Goal: Task Accomplishment & Management: Manage account settings

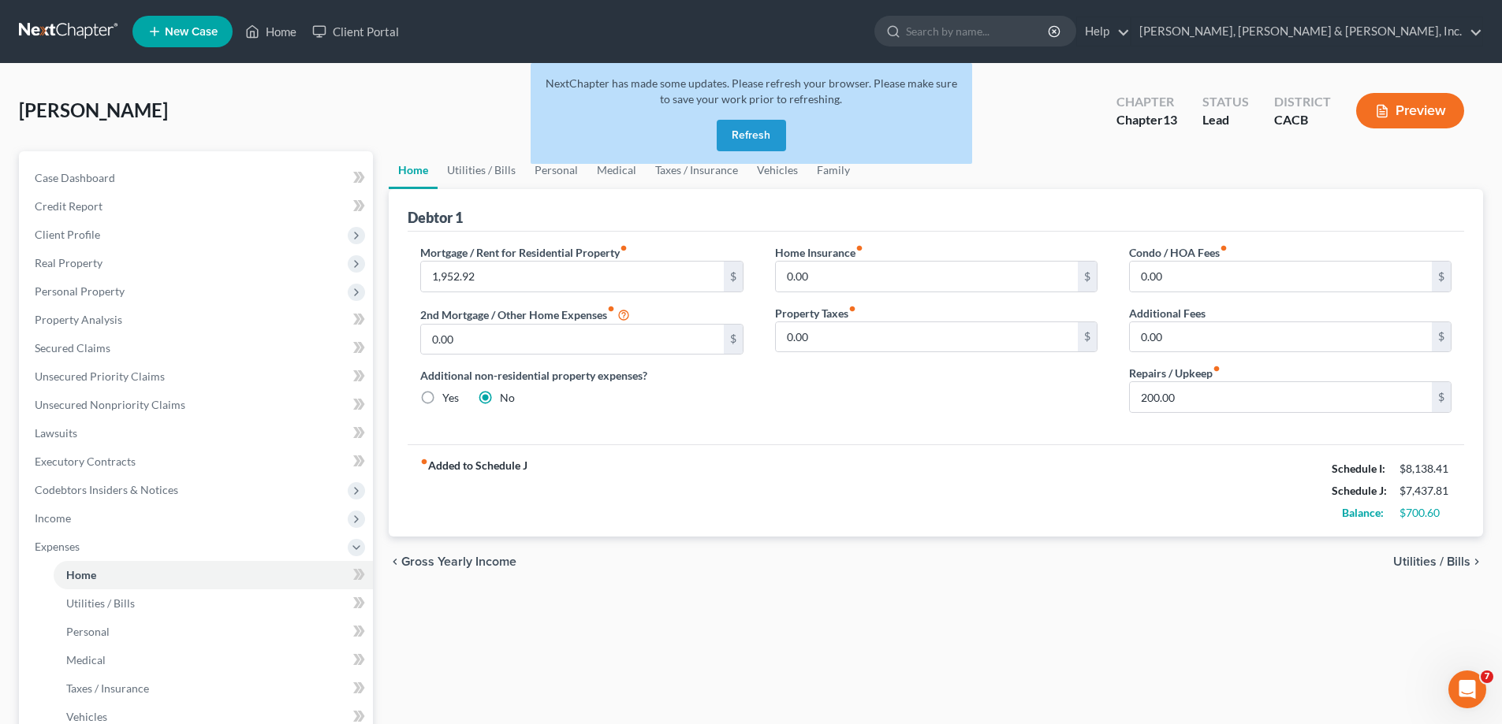
click at [741, 134] on button "Refresh" at bounding box center [751, 136] width 69 height 32
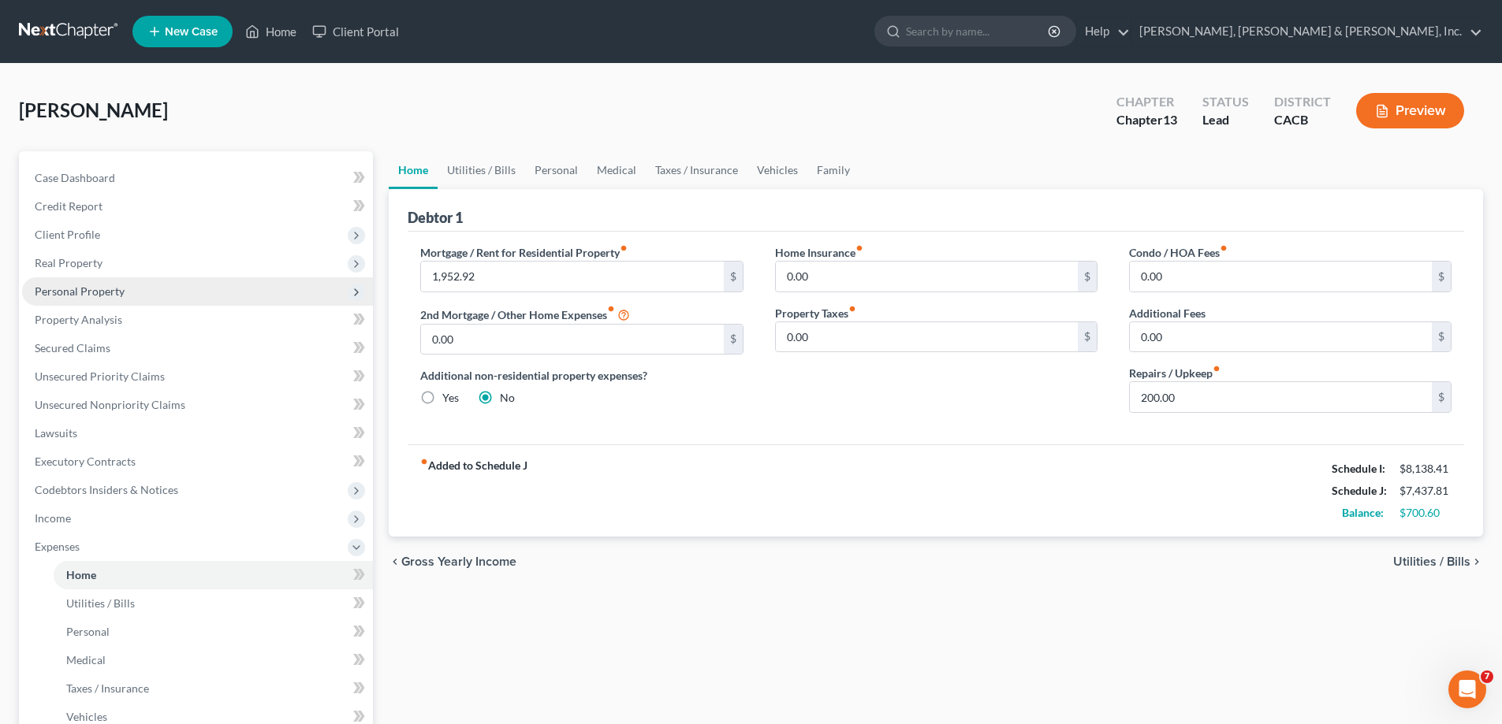
click at [123, 289] on span "Personal Property" at bounding box center [197, 291] width 351 height 28
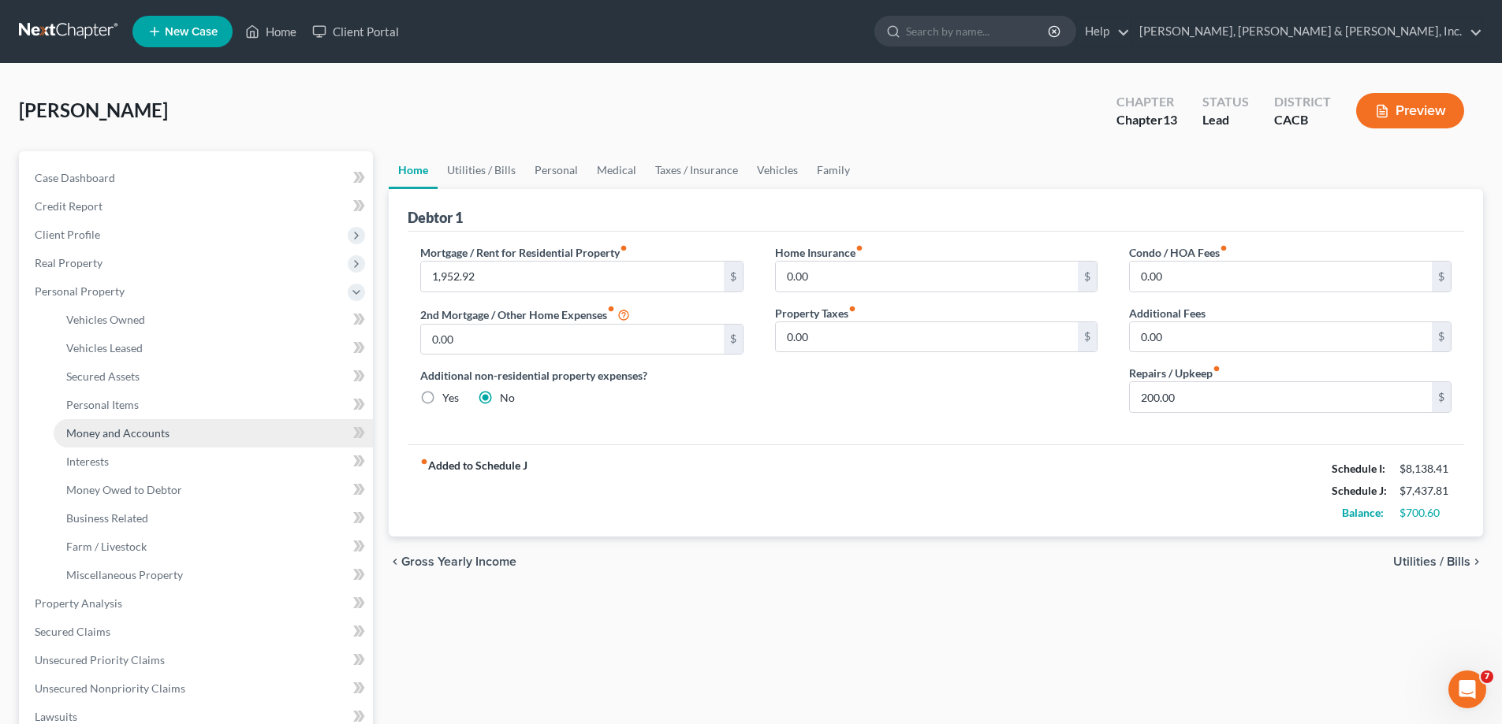
click at [155, 433] on span "Money and Accounts" at bounding box center [117, 432] width 103 height 13
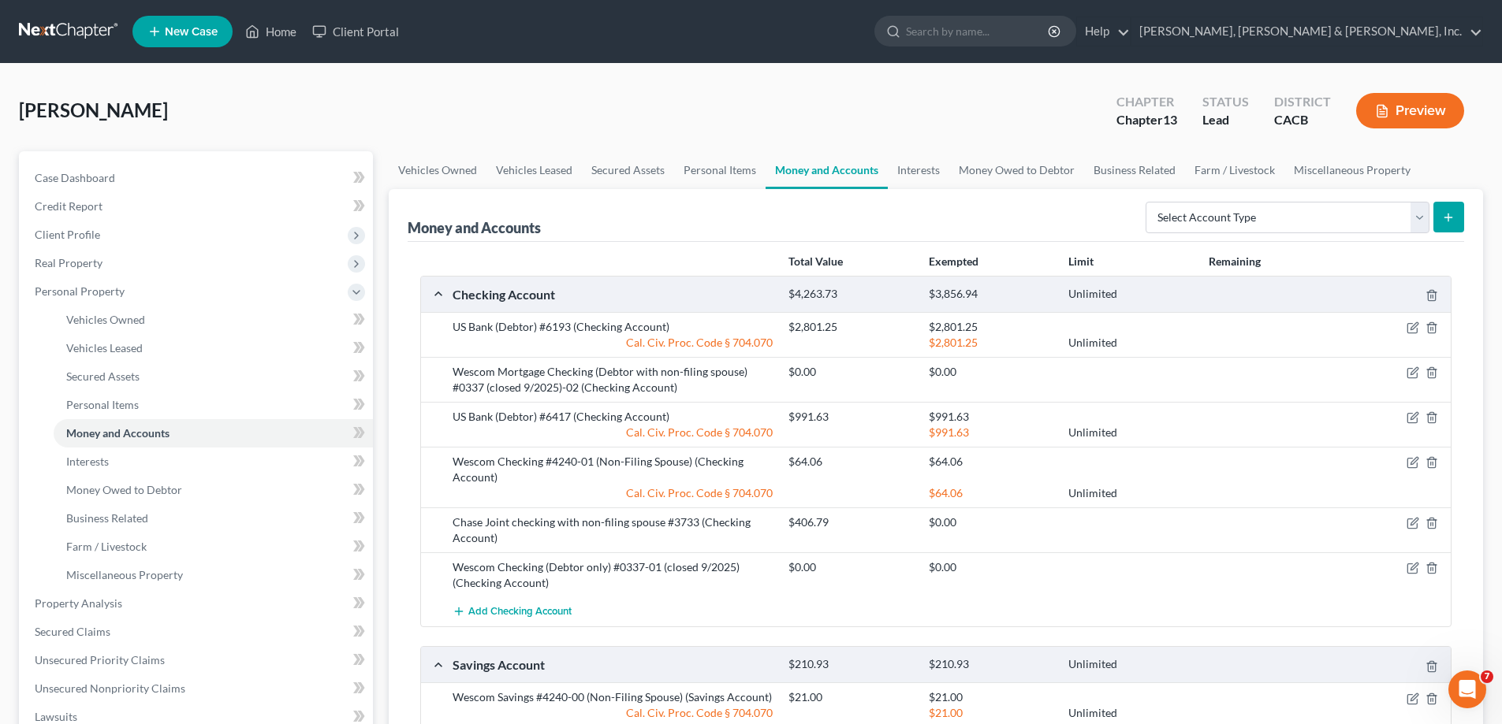
click at [1417, 117] on button "Preview" at bounding box center [1410, 110] width 108 height 35
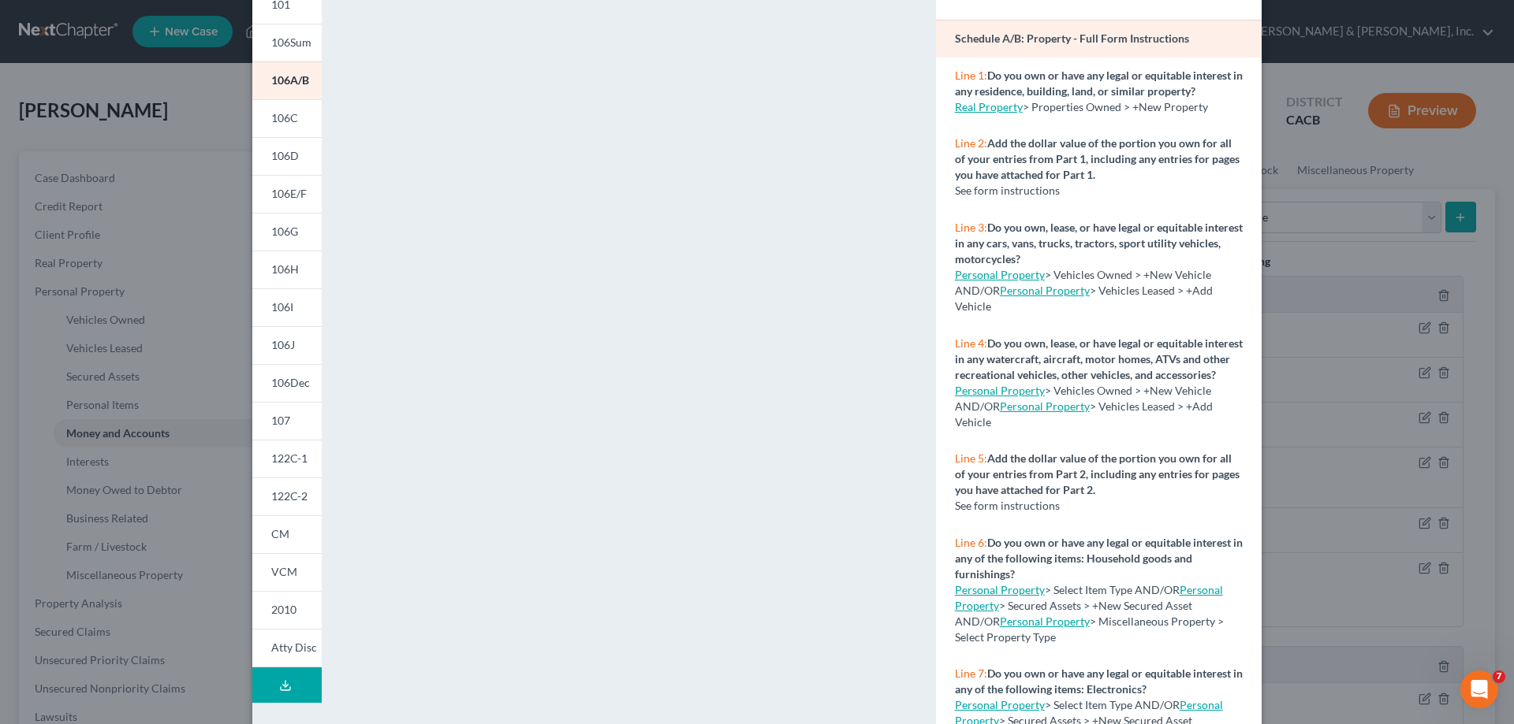
scroll to position [165, 0]
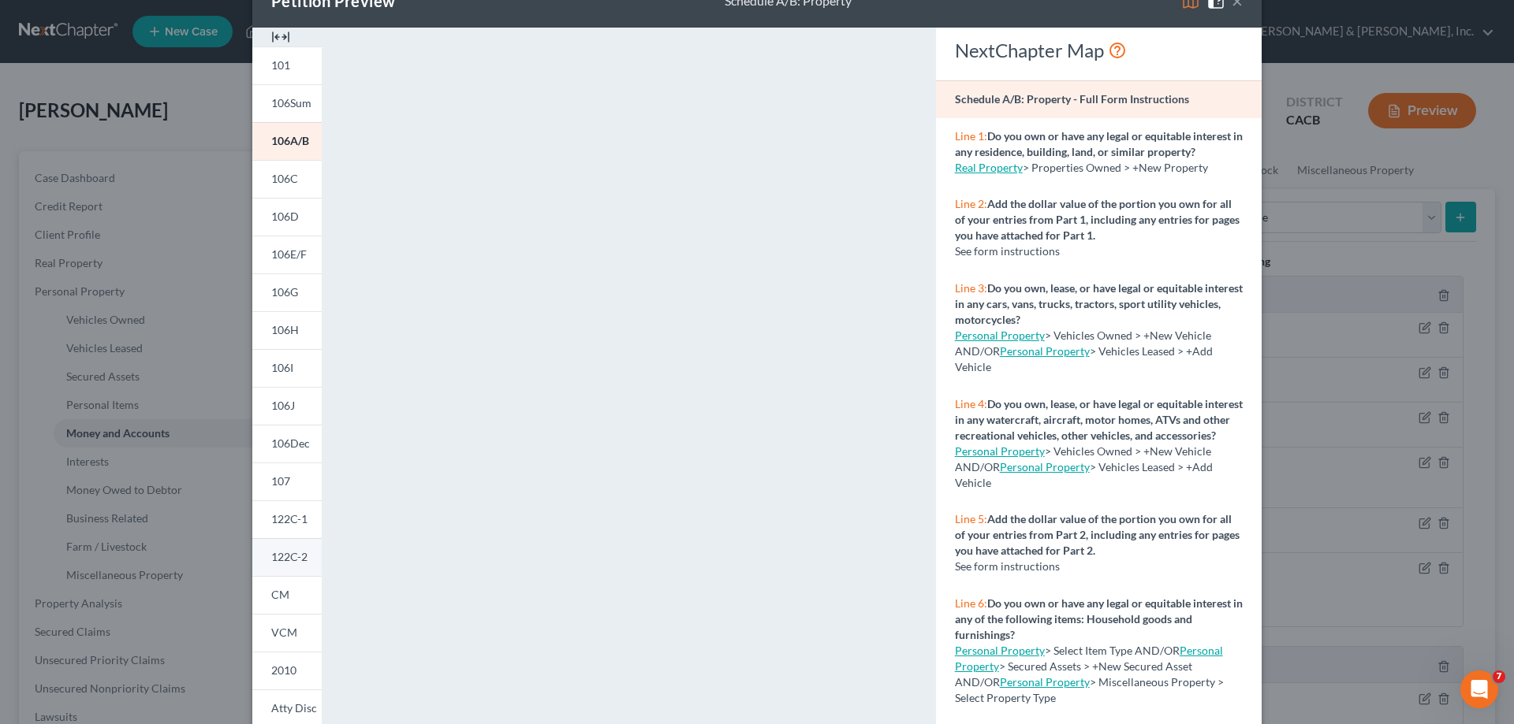
click at [281, 438] on div "101 106Sum 106A/B 106C 106D 106E/F 106G 106H 106I 106J 106Dec 107 122C-1 122C-2…" at bounding box center [286, 388] width 69 height 682
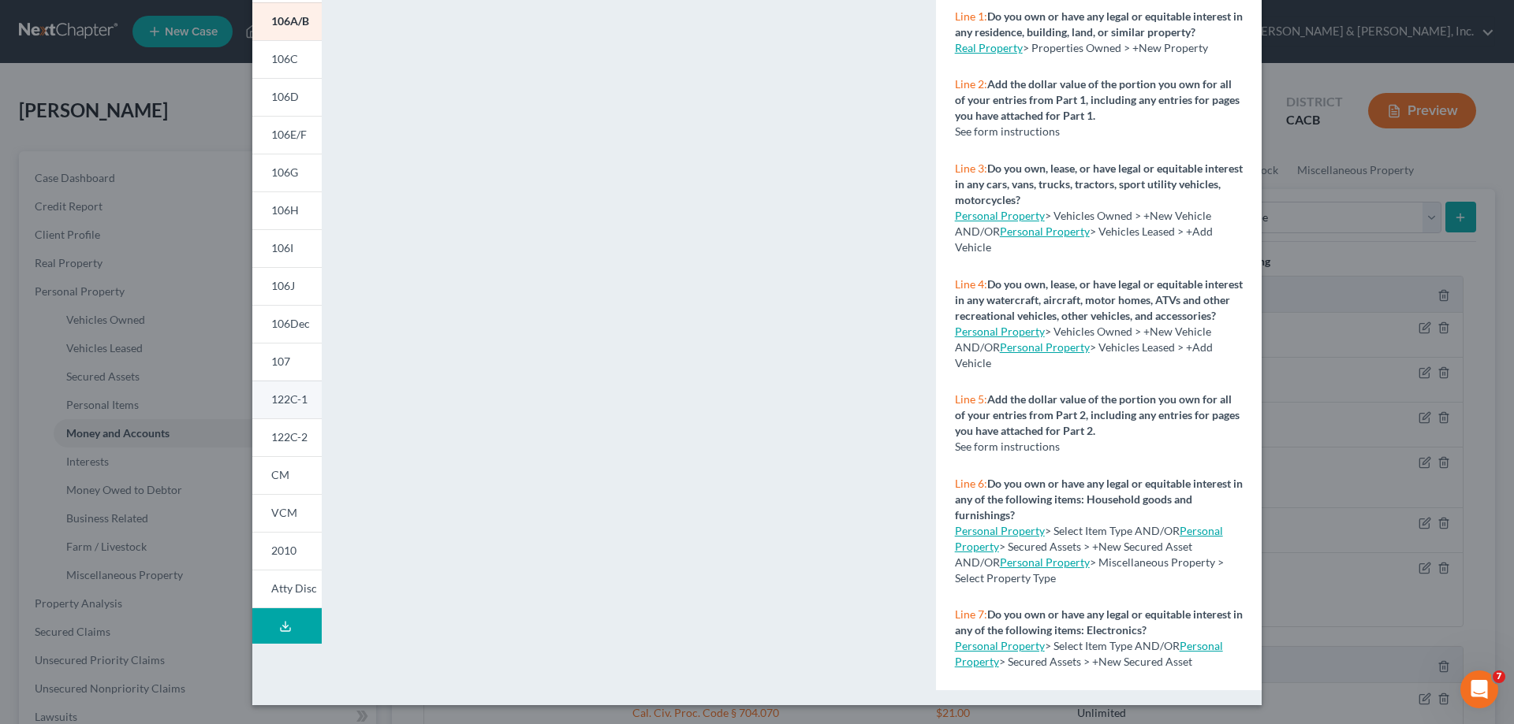
click at [289, 404] on span "122C-1" at bounding box center [289, 399] width 36 height 13
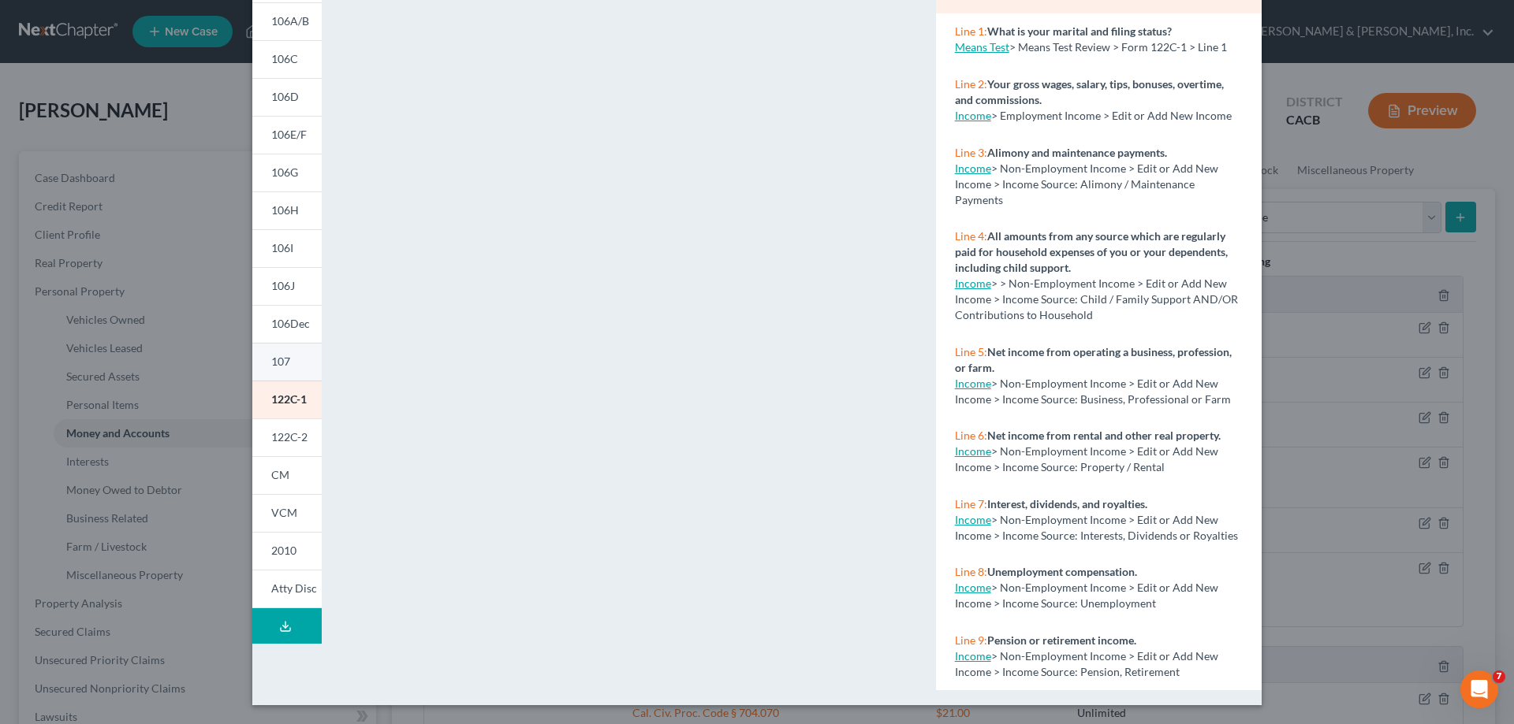
click at [282, 358] on span "107" at bounding box center [280, 361] width 19 height 13
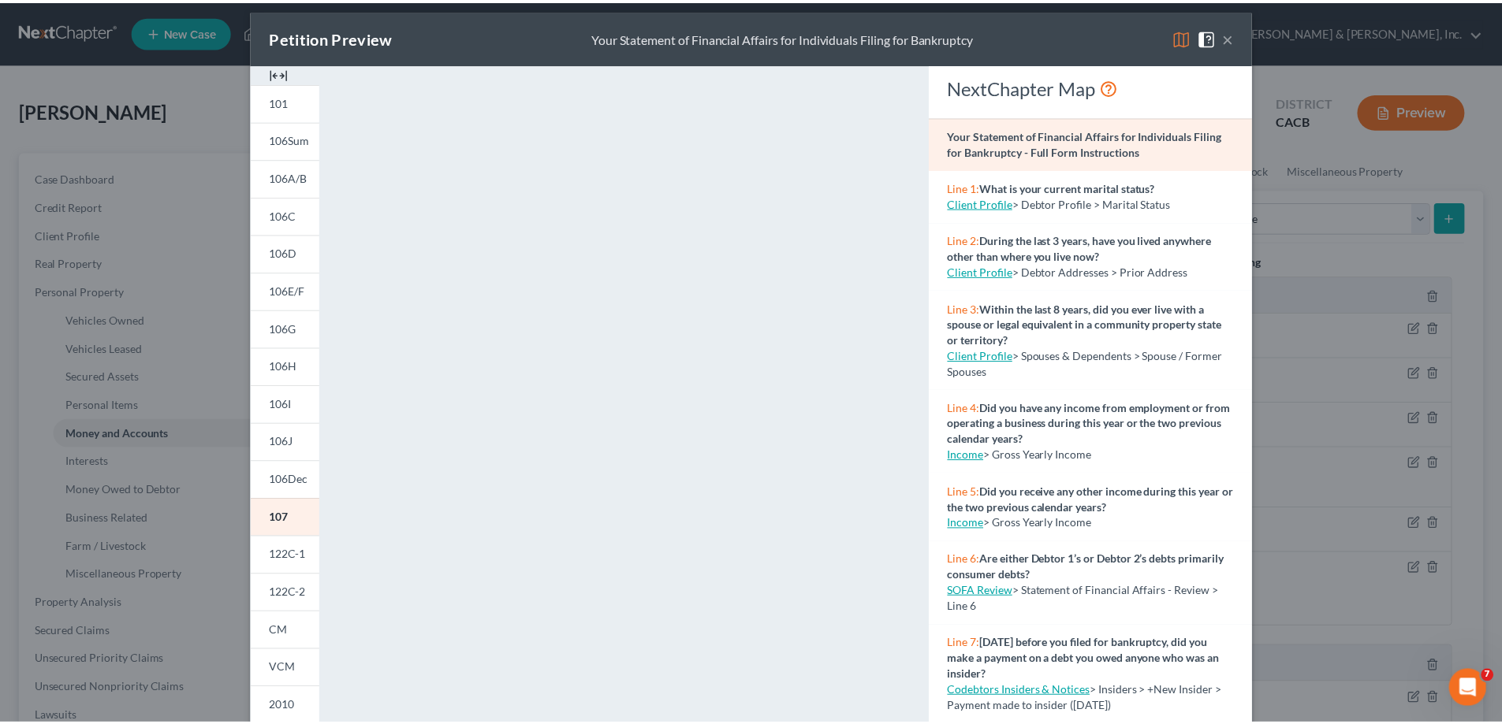
scroll to position [0, 0]
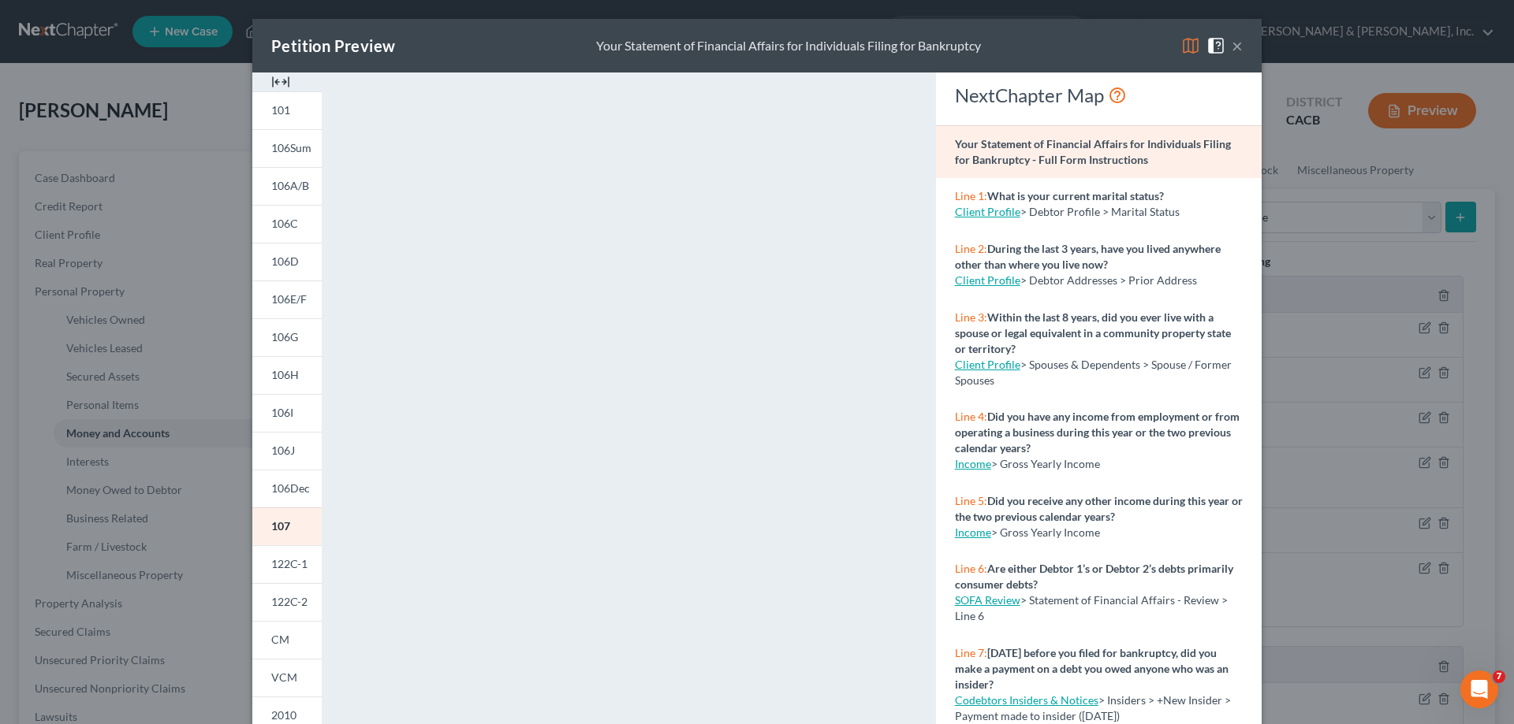
click at [1231, 47] on button "×" at bounding box center [1236, 45] width 11 height 19
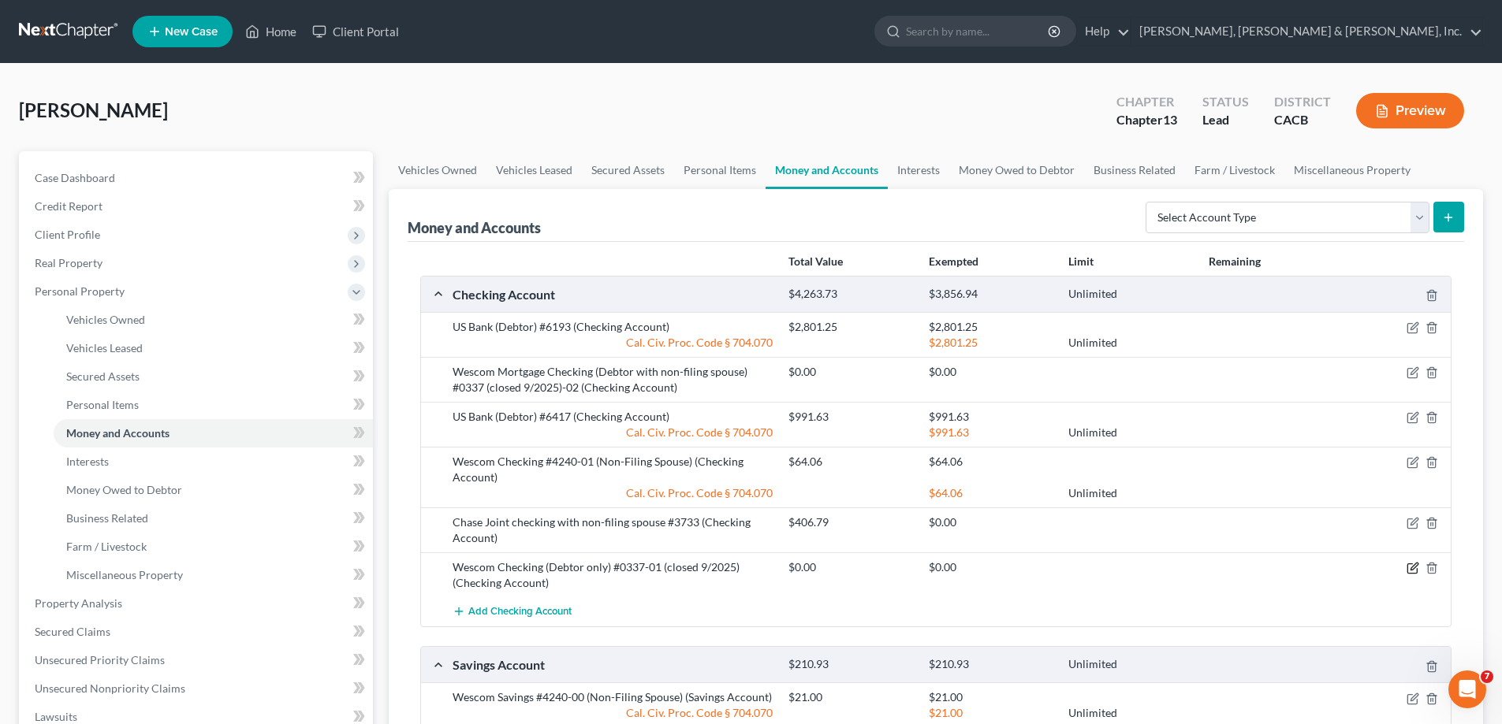
click at [1412, 567] on icon "button" at bounding box center [1412, 568] width 13 height 13
select select "4"
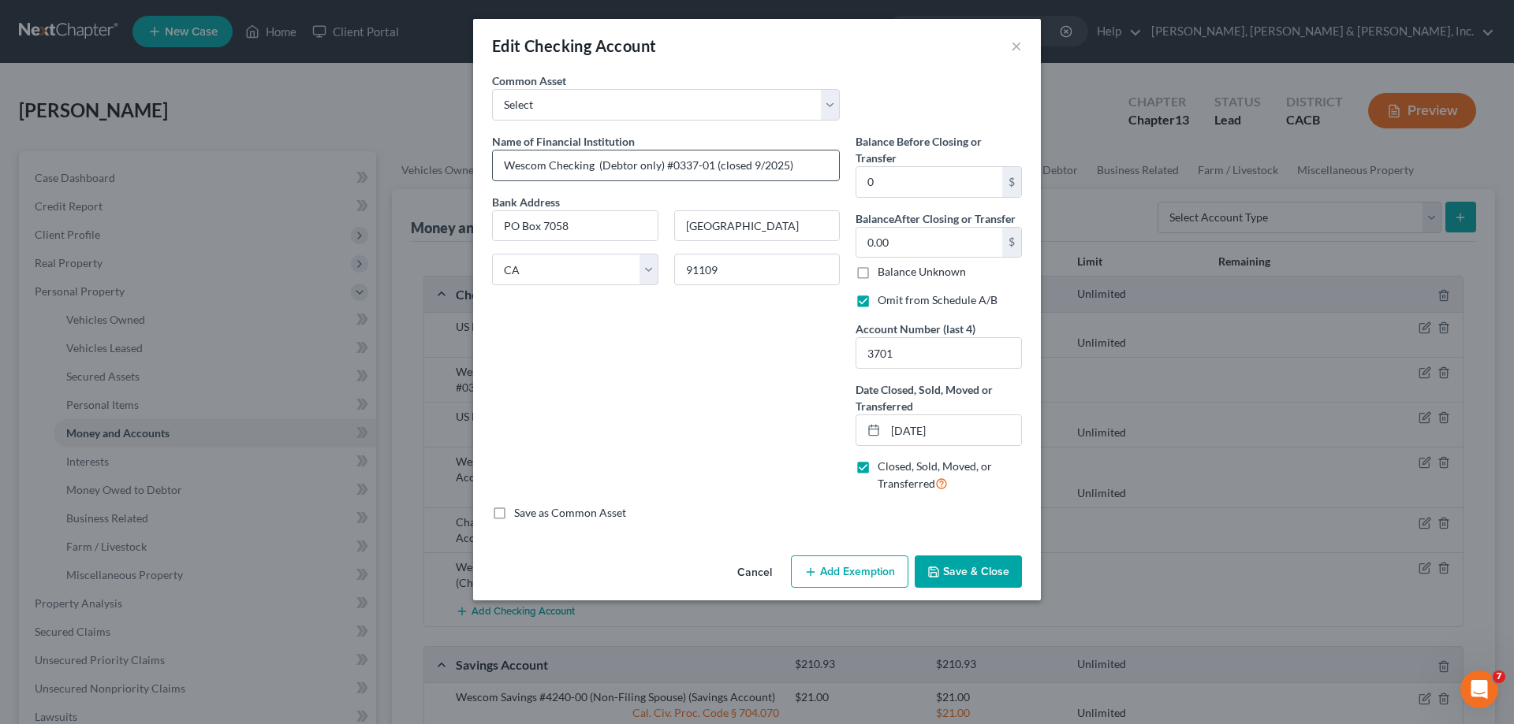
drag, startPoint x: 796, startPoint y: 166, endPoint x: 712, endPoint y: 166, distance: 84.3
click at [712, 166] on input "Wescom Checking (Debtor only) #0337-01 (closed 9/2025)" at bounding box center [666, 166] width 346 height 30
type input "Wescom Checking (Debtor only) #0337-01"
click at [944, 575] on button "Save & Close" at bounding box center [967, 572] width 107 height 33
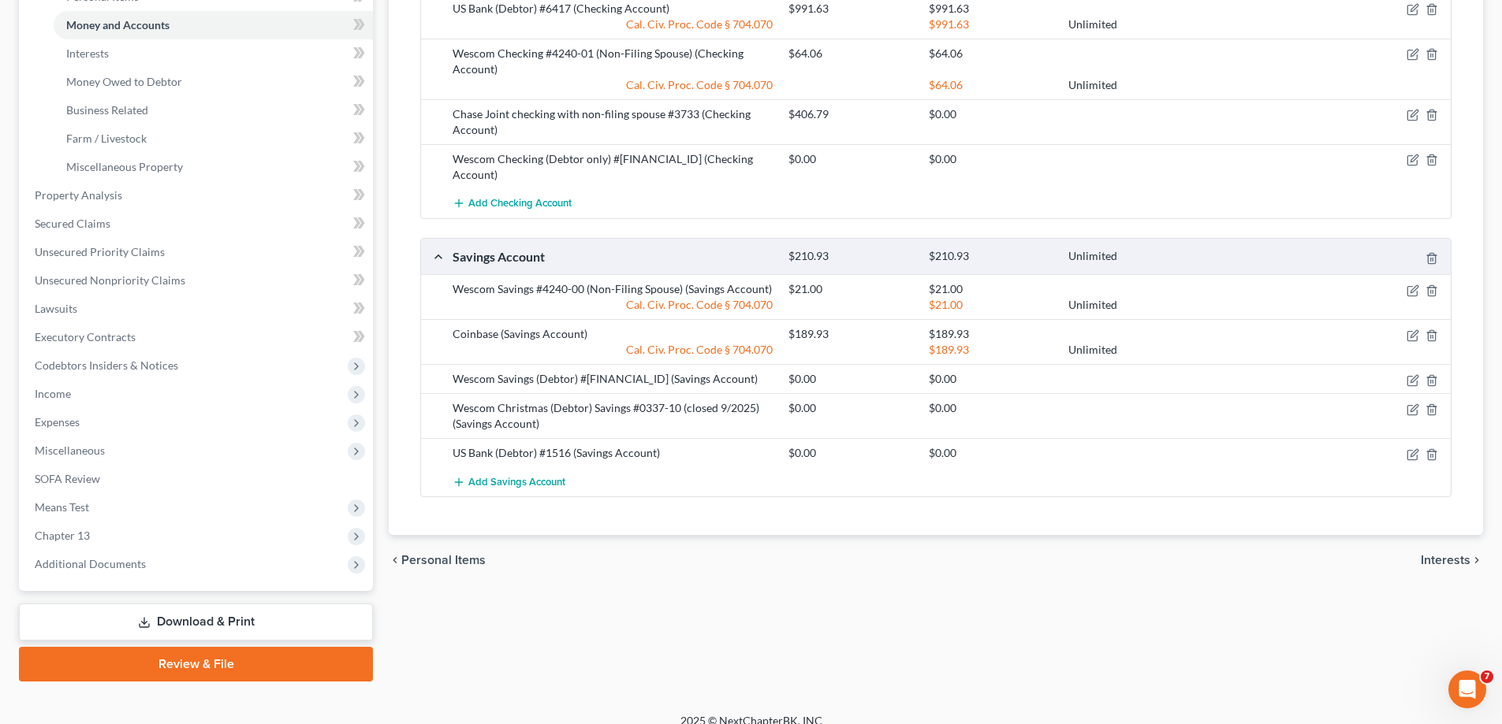
scroll to position [426, 0]
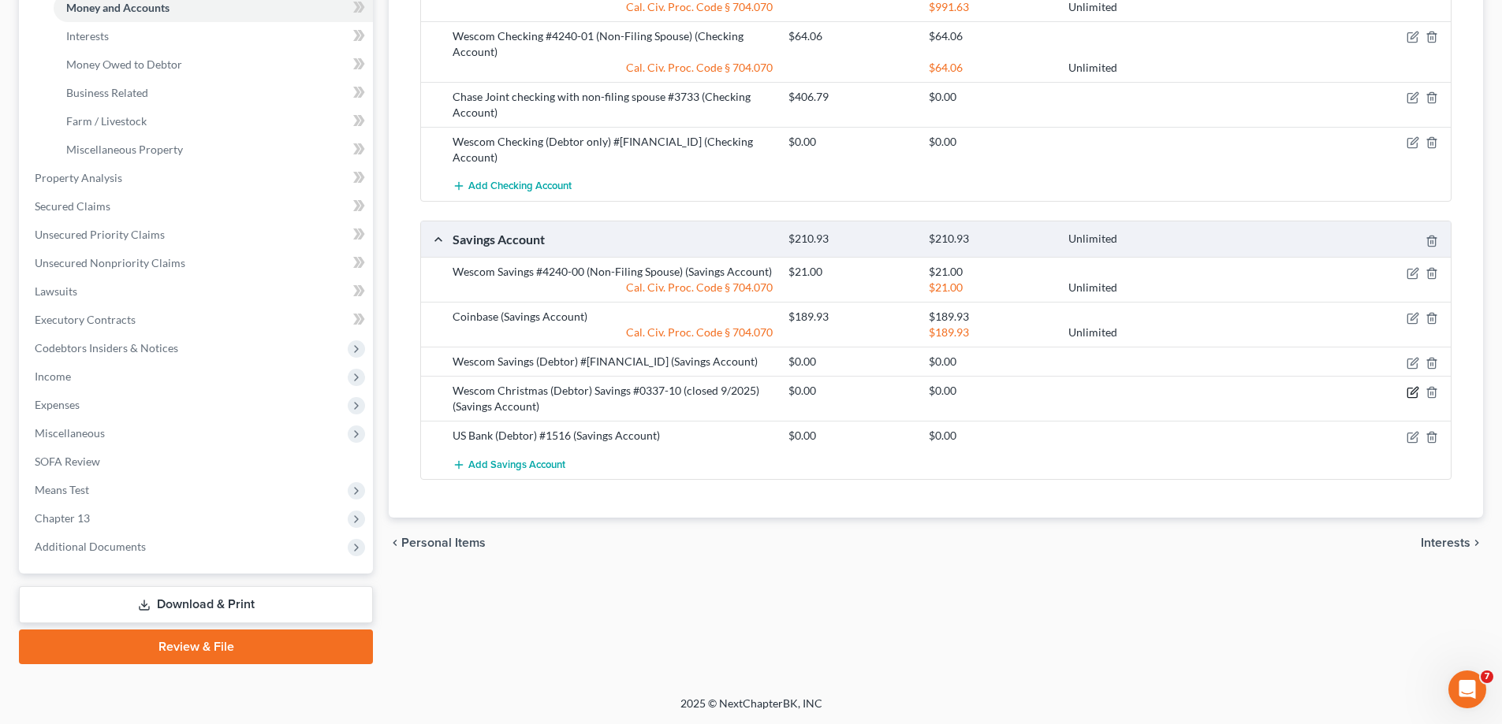
click at [1408, 386] on icon "button" at bounding box center [1412, 392] width 13 height 13
select select "4"
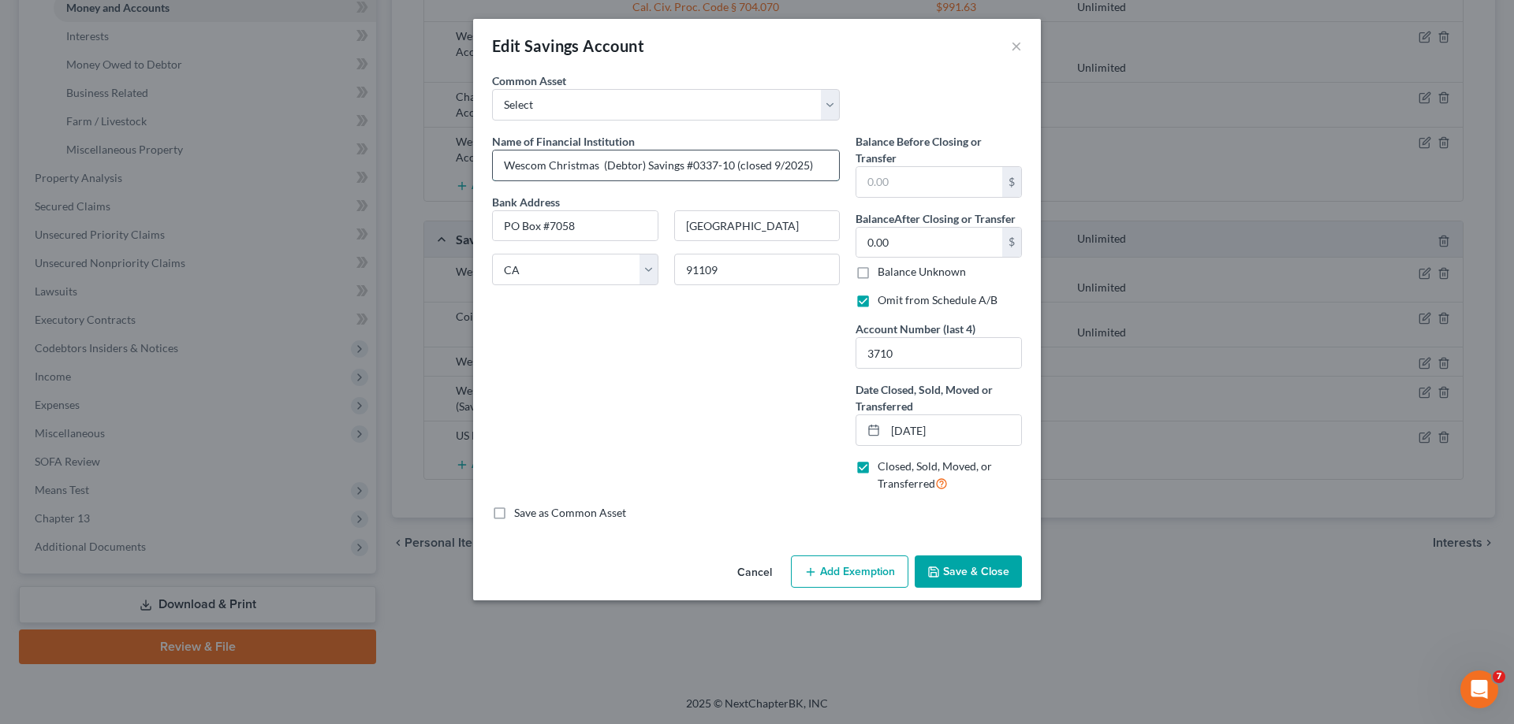
drag, startPoint x: 812, startPoint y: 168, endPoint x: 732, endPoint y: 166, distance: 79.6
click at [732, 166] on input "Wescom Christmas (Debtor) Savings #0337-10 (closed 9/2025)" at bounding box center [666, 166] width 346 height 30
type input "Wescom Christmas (Debtor) Savings #0337-10"
click at [940, 569] on icon "button" at bounding box center [933, 572] width 13 height 13
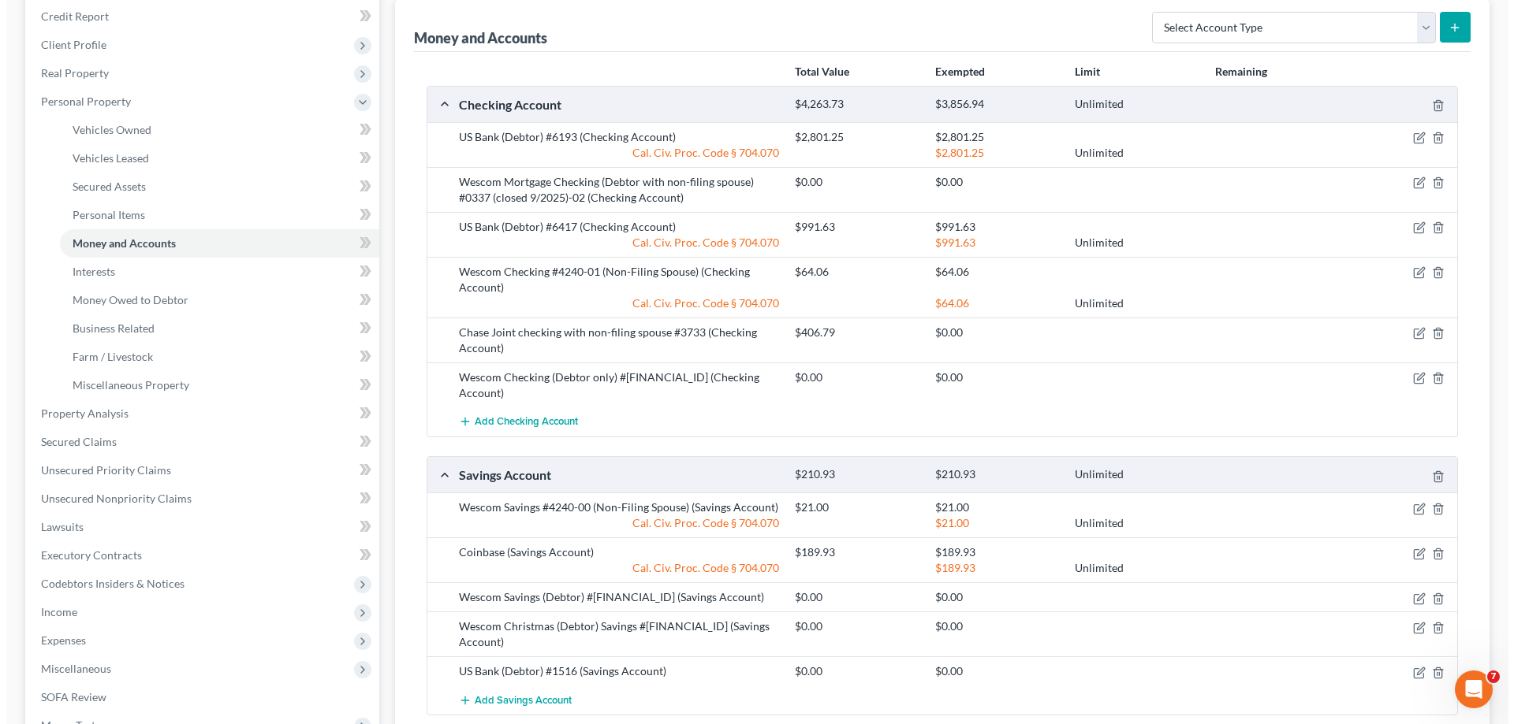
scroll to position [189, 0]
click at [1413, 183] on icon "button" at bounding box center [1413, 182] width 7 height 7
select select "4"
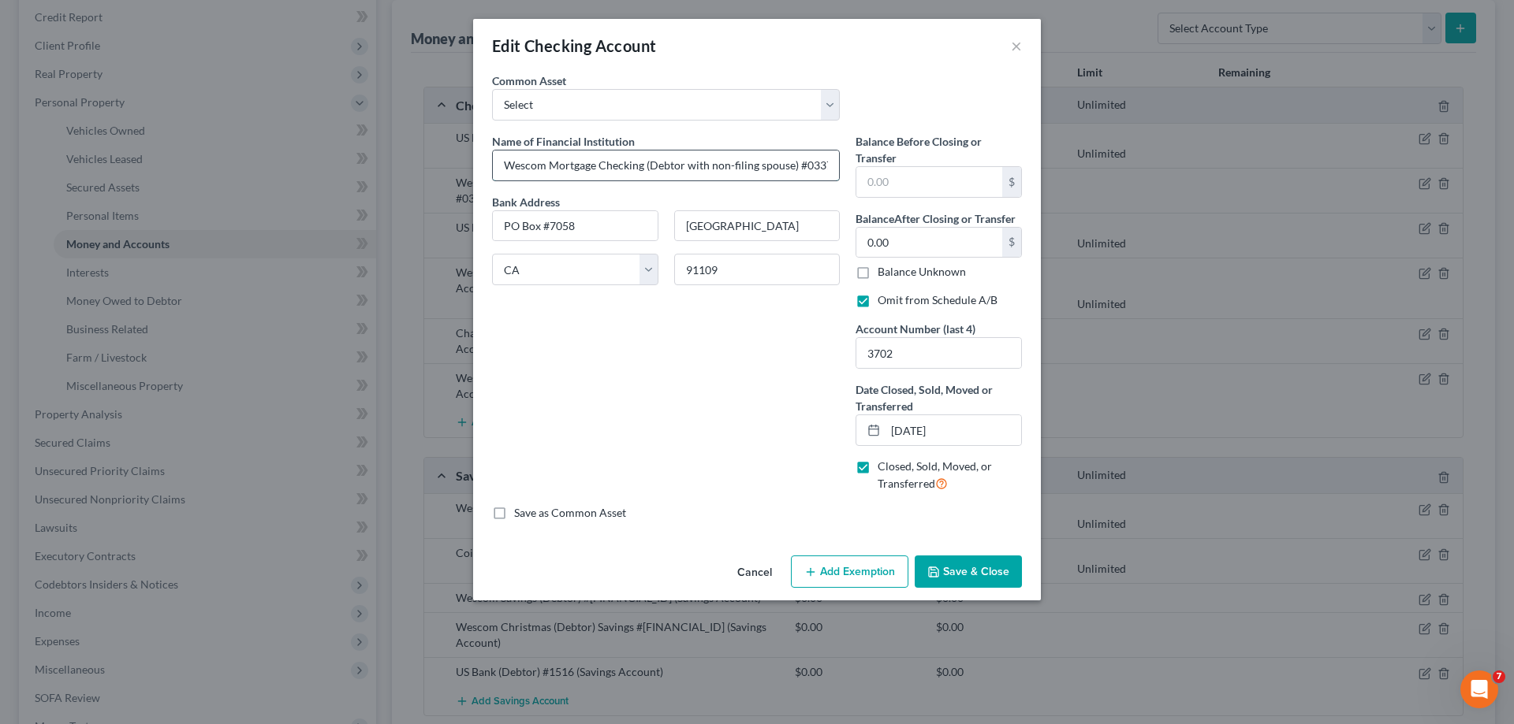
click at [828, 166] on input "Wescom Mortgage Checking (Debtor with non-filing spouse) #0337 (closed 9/2025)-…" at bounding box center [666, 166] width 346 height 30
click at [835, 164] on input "Wescom Mortgage Checking (Debtor with non-filing spouse) #0337 (closed 9/2025)-…" at bounding box center [666, 166] width 346 height 30
click at [829, 164] on input "Wescom Mortgage Checking (Debtor with non-filing spouse) #0337 (closed 9/2025)-…" at bounding box center [666, 166] width 346 height 30
click at [834, 165] on input "Wescom Mortgage Checking (Debtor with non-filing spouse) #0337 (closed 9/2025)-…" at bounding box center [666, 166] width 346 height 30
click at [835, 166] on input "Wescom Mortgage Checking (Debtor with non-filing spouse) #0337 (closed 9/2025)-…" at bounding box center [666, 166] width 346 height 30
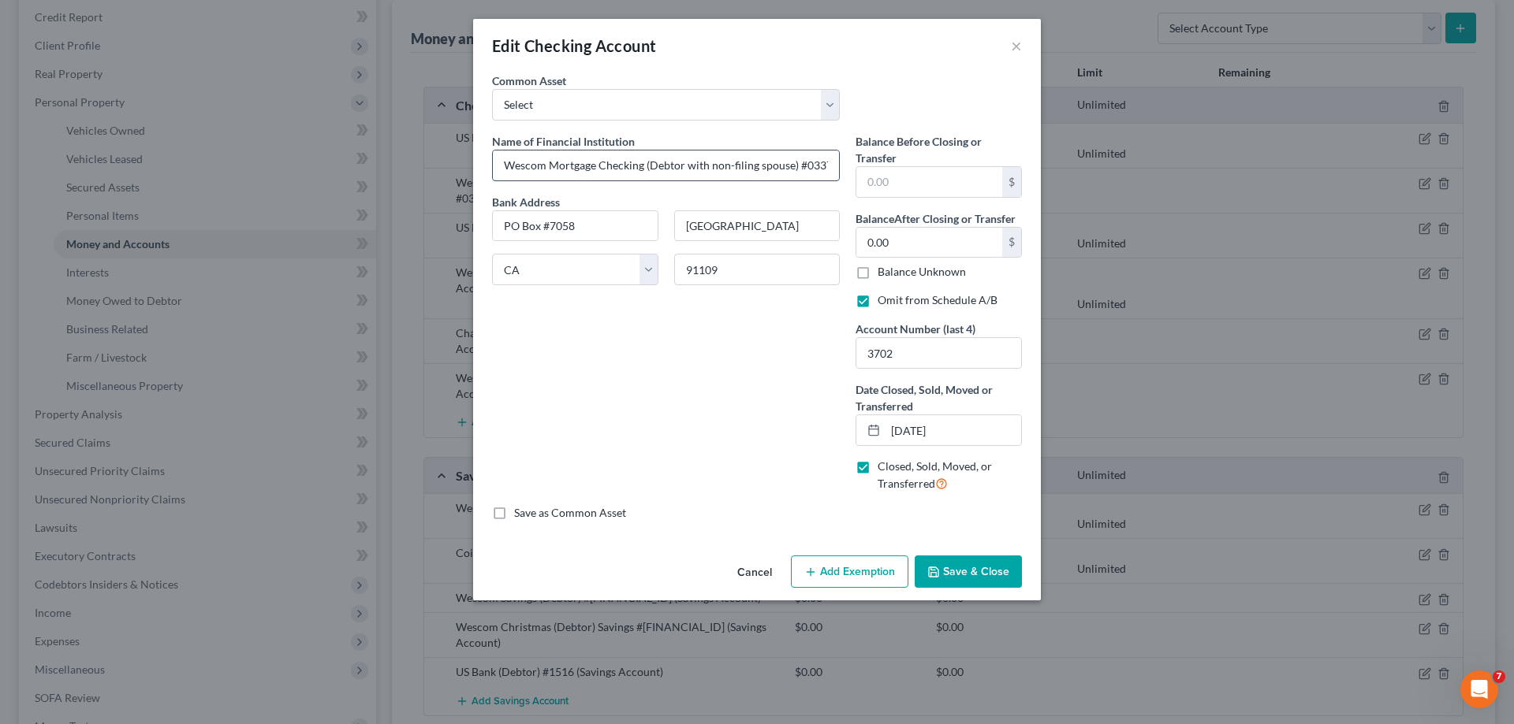
click at [835, 166] on input "Wescom Mortgage Checking (Debtor with non-filing spouse) #0337 (closed 9/2025)-…" at bounding box center [666, 166] width 346 height 30
click at [781, 173] on input "Wescom Mortgage Checking (Debtor with non-filing spouse) #0337 (closed 9/2025)-…" at bounding box center [666, 166] width 346 height 30
click at [831, 166] on input "Wescom Mortgage Checking (Debtor with non-filing spouse) #0337 (closed 9/2025)-…" at bounding box center [666, 166] width 346 height 30
type input "Wescom Mortgage Checking (Debtor with non-filing spouse) #0337 -02"
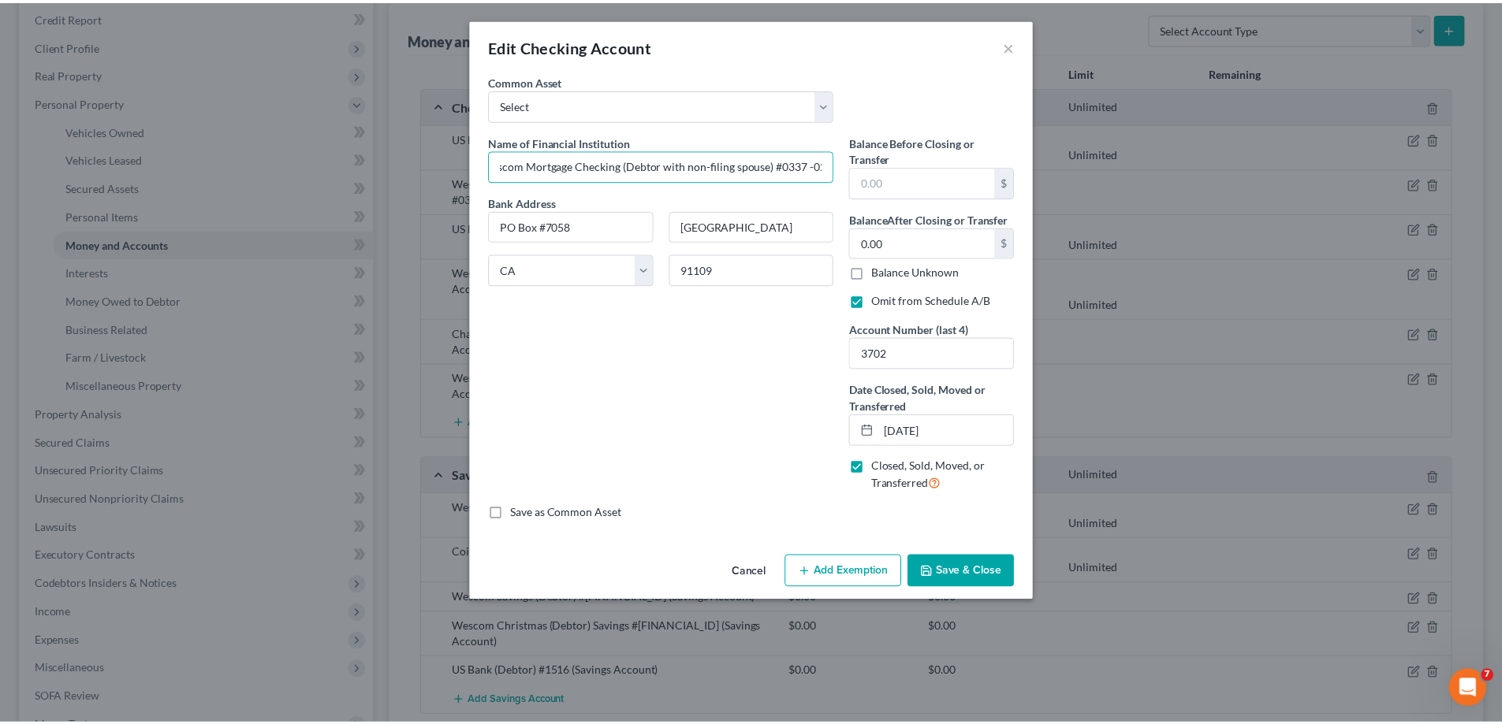
scroll to position [0, 0]
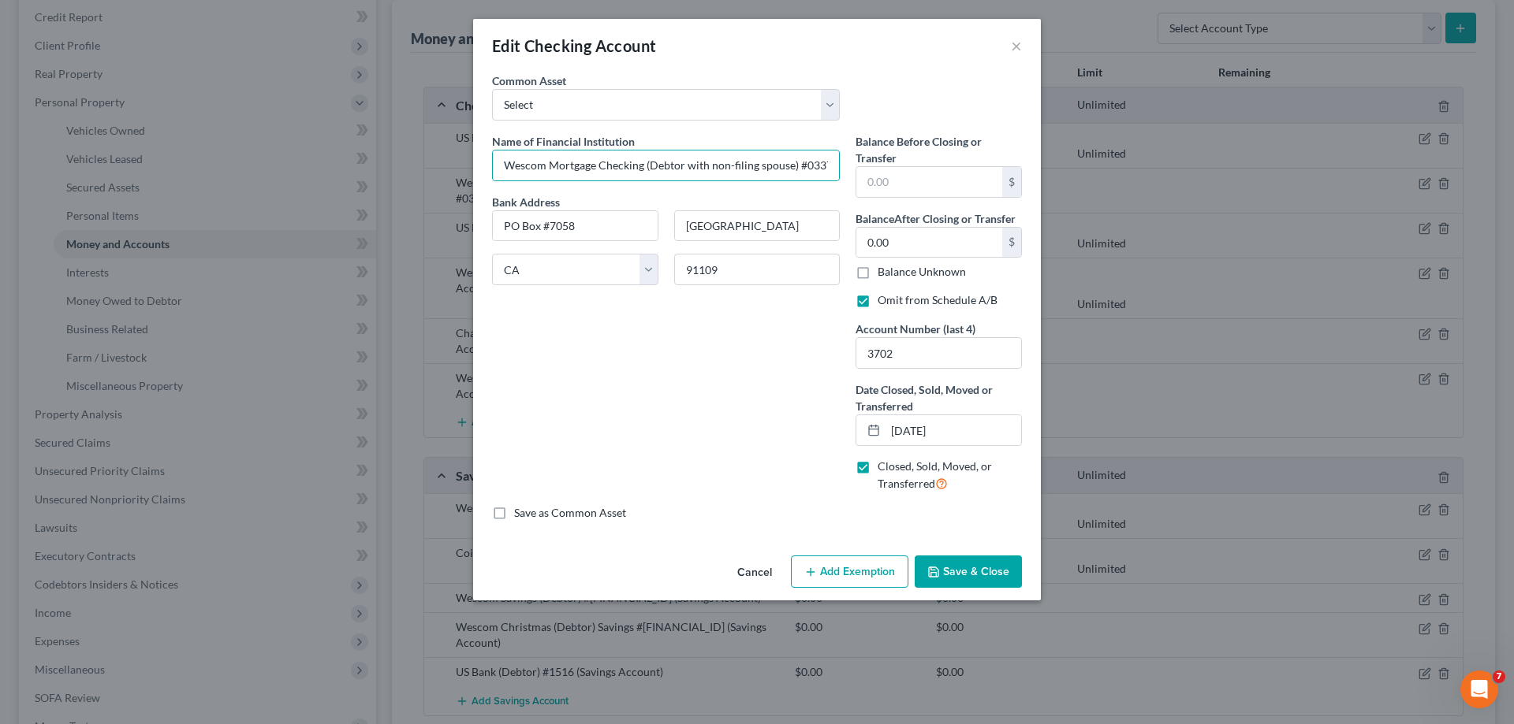
click at [944, 569] on button "Save & Close" at bounding box center [967, 572] width 107 height 33
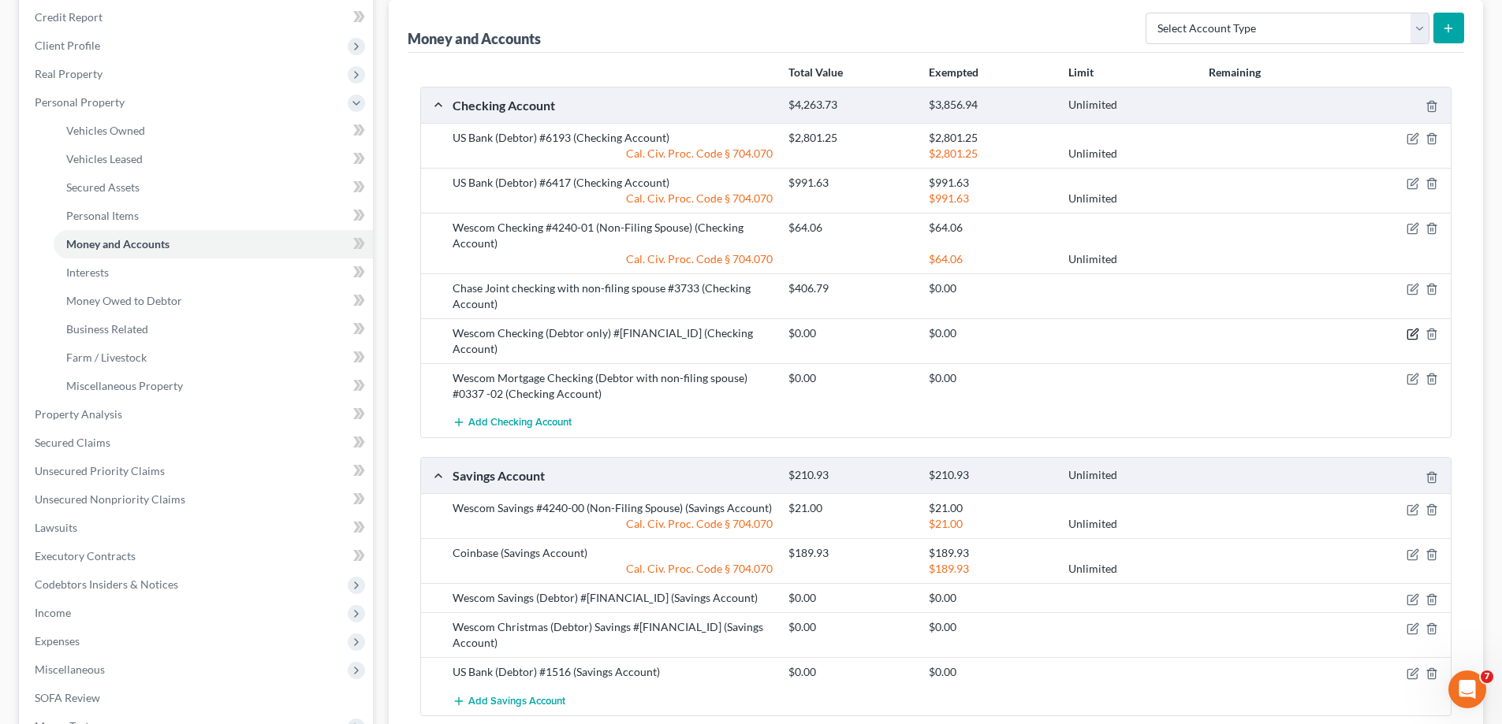
click at [1411, 336] on icon "button" at bounding box center [1413, 333] width 7 height 7
select select "4"
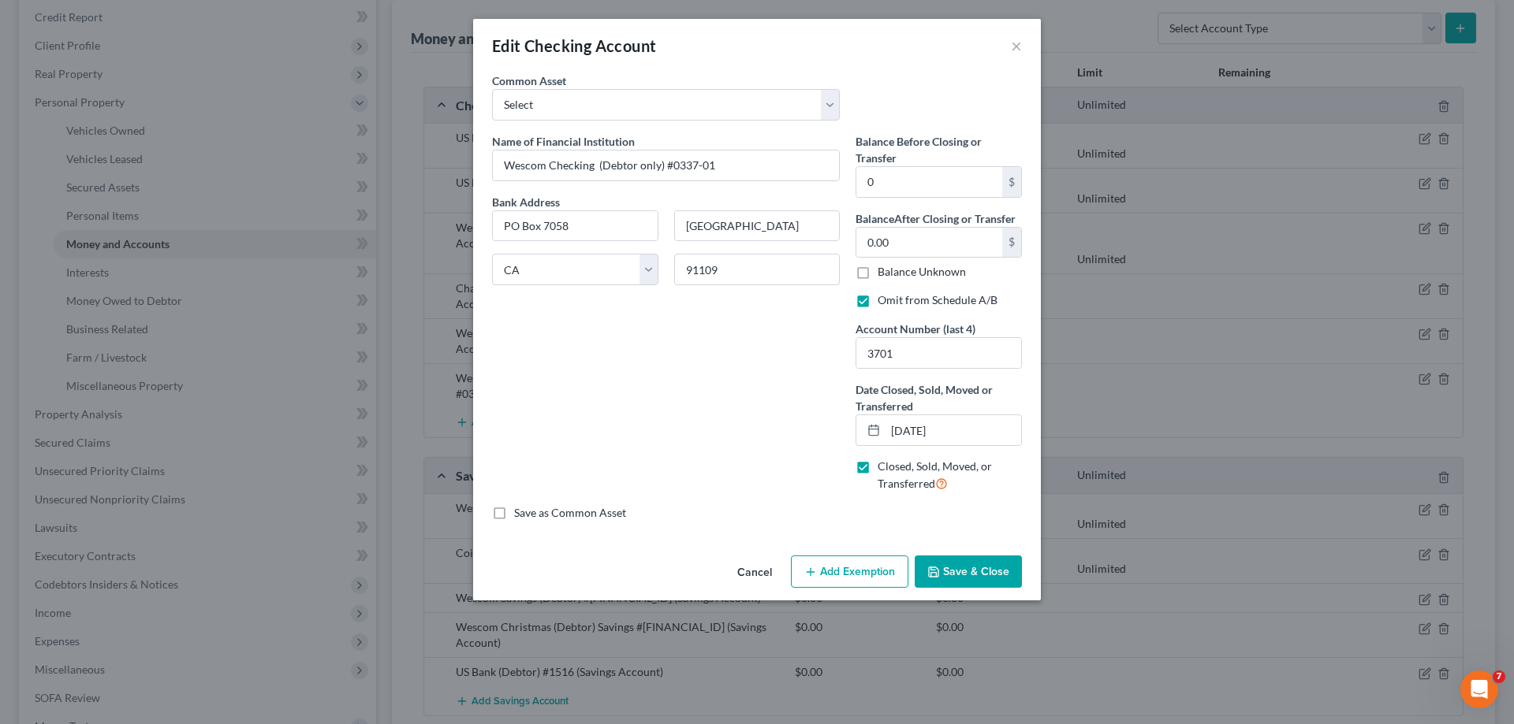
click at [942, 569] on button "Save & Close" at bounding box center [967, 572] width 107 height 33
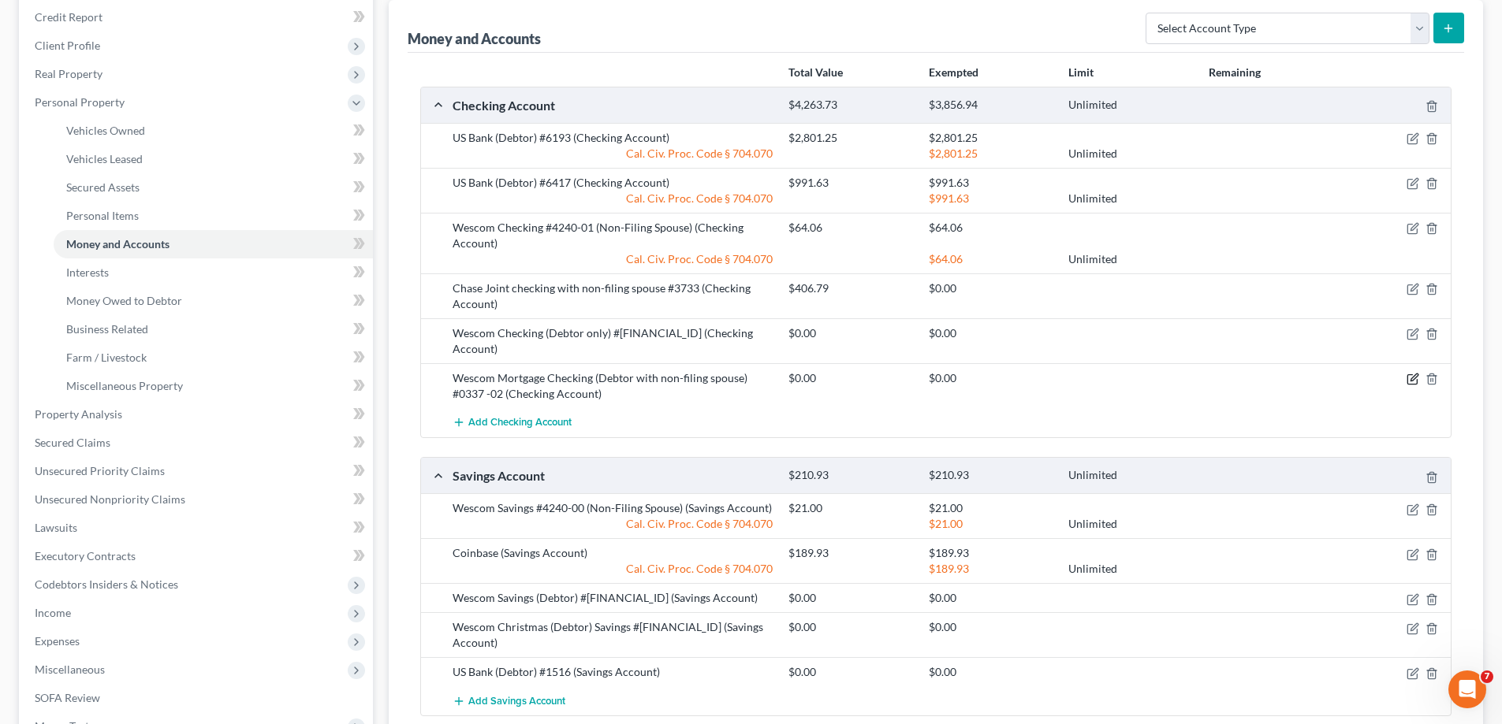
click at [1408, 373] on icon "button" at bounding box center [1412, 379] width 13 height 13
select select "4"
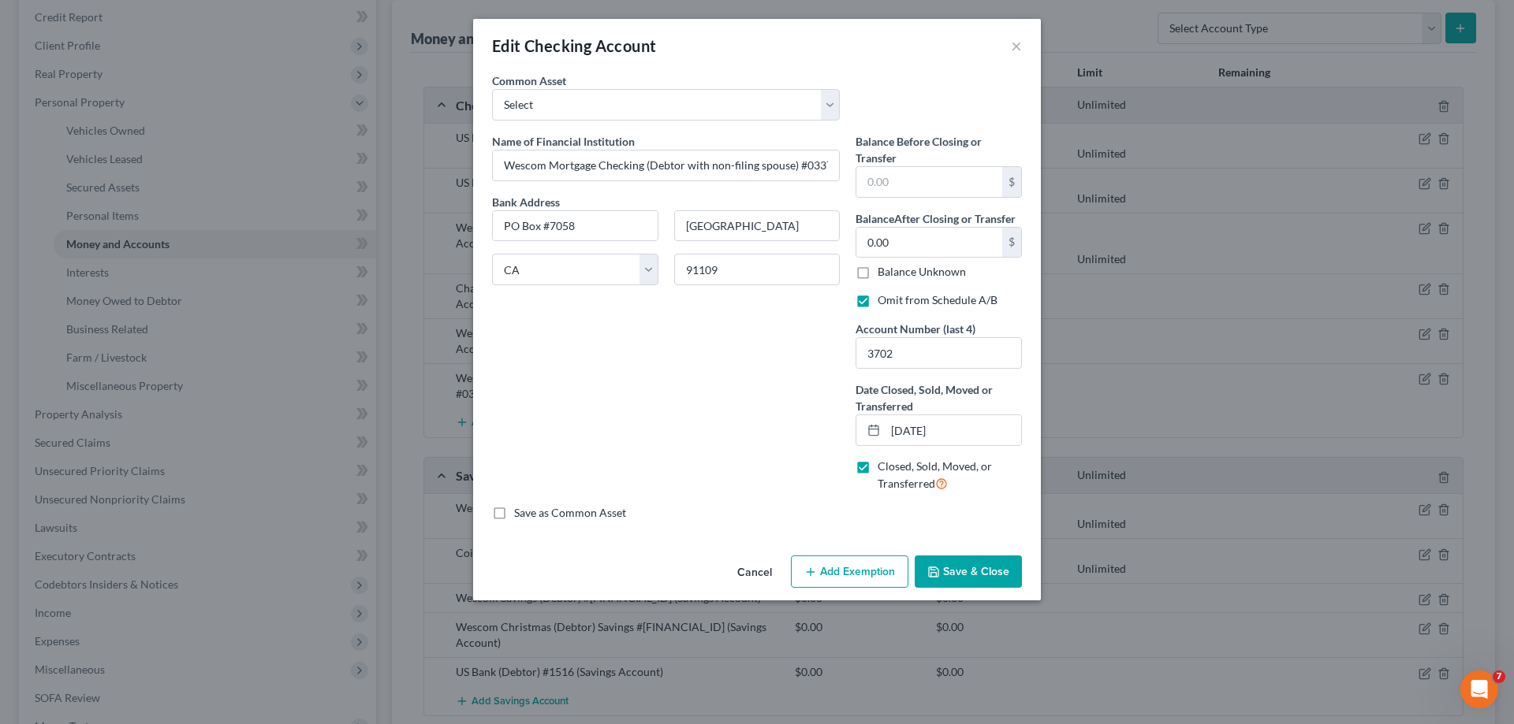
click at [956, 573] on button "Save & Close" at bounding box center [967, 572] width 107 height 33
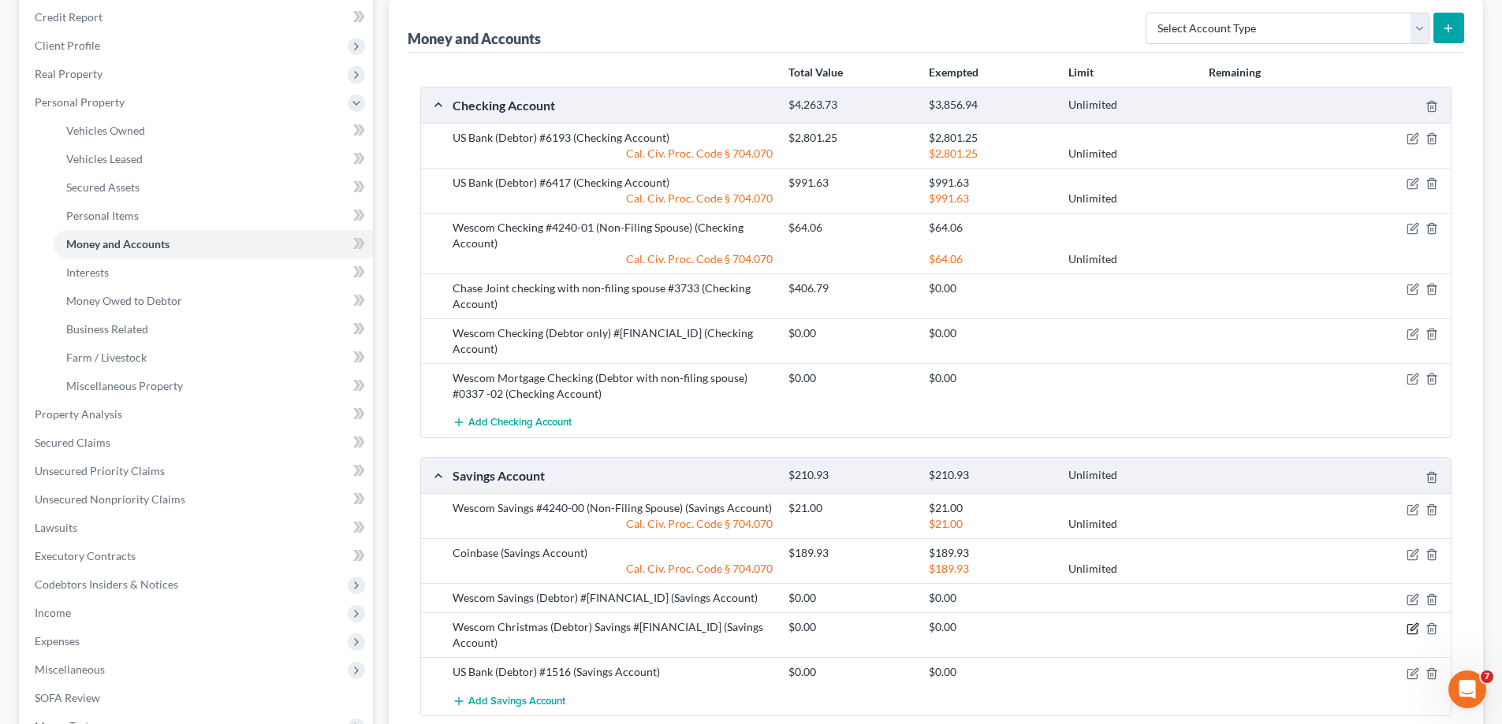
click at [1409, 623] on icon "button" at bounding box center [1412, 629] width 13 height 13
select select "4"
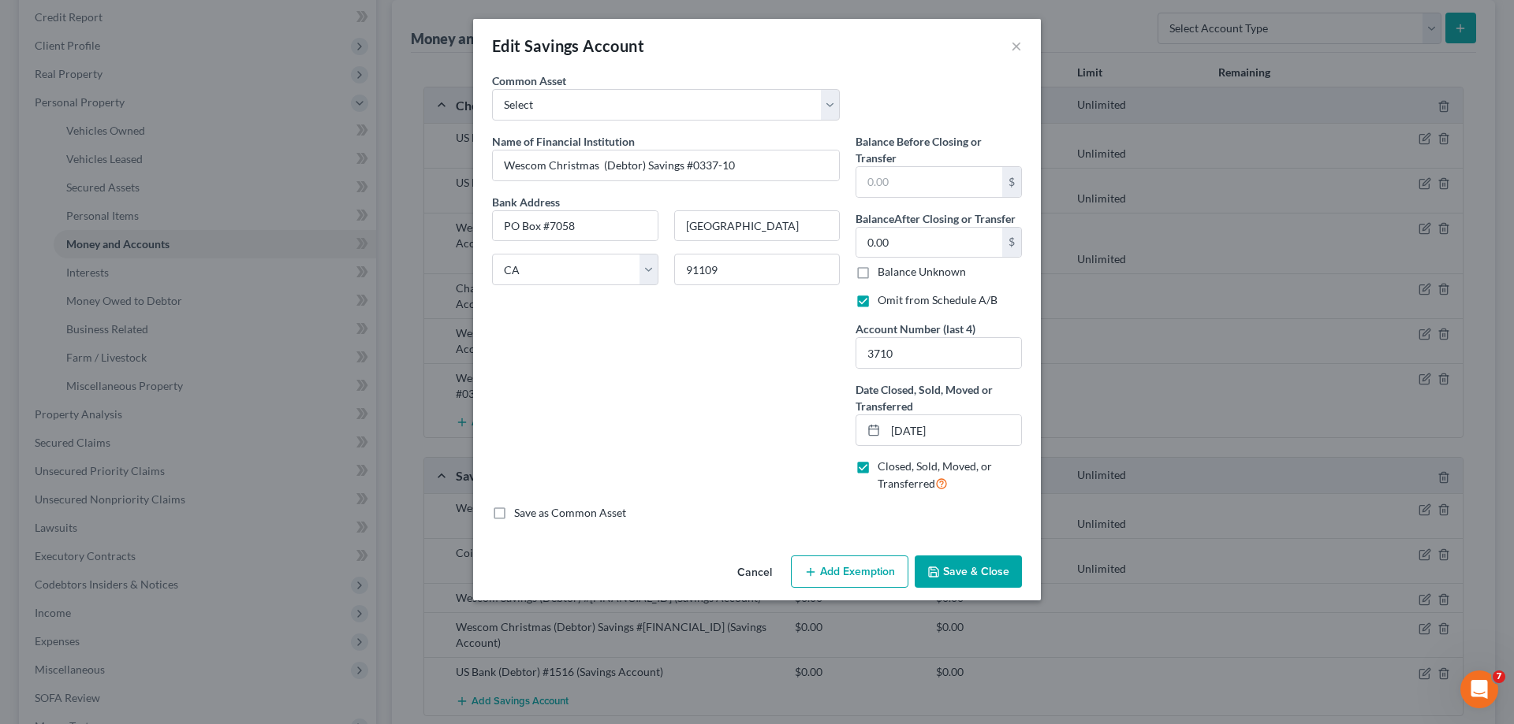
click at [929, 576] on icon "button" at bounding box center [933, 572] width 13 height 13
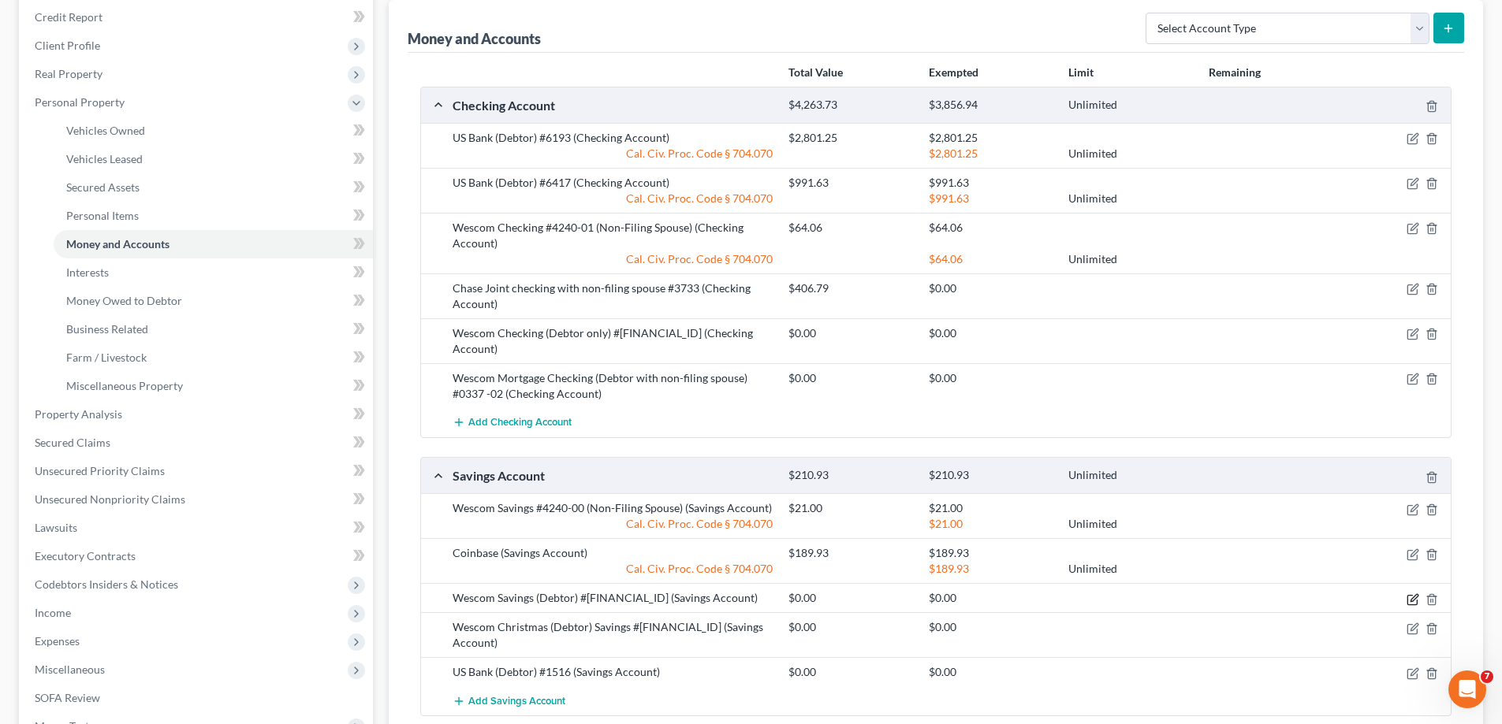
click at [1406, 594] on icon "button" at bounding box center [1412, 600] width 13 height 13
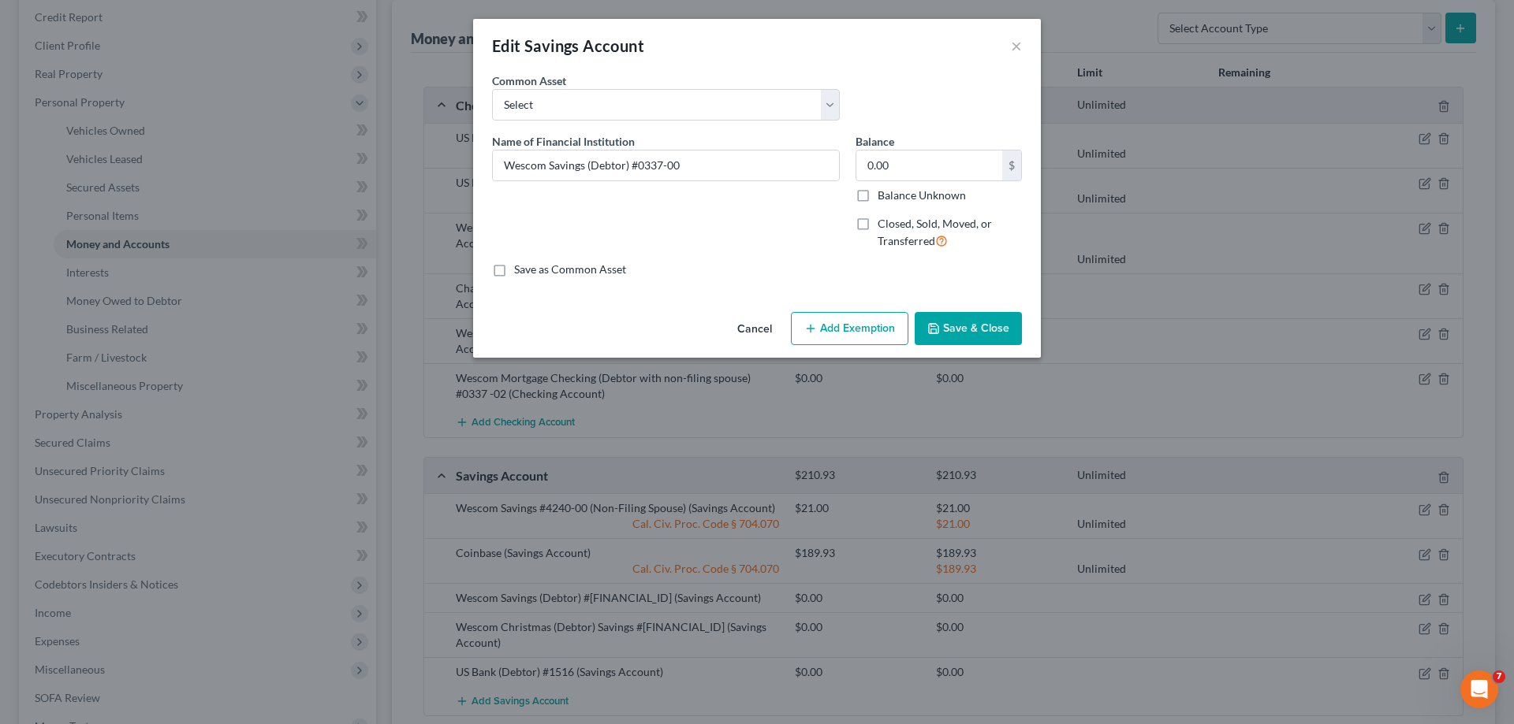
click at [970, 328] on button "Save & Close" at bounding box center [967, 328] width 107 height 33
